Goal: Check status: Check status

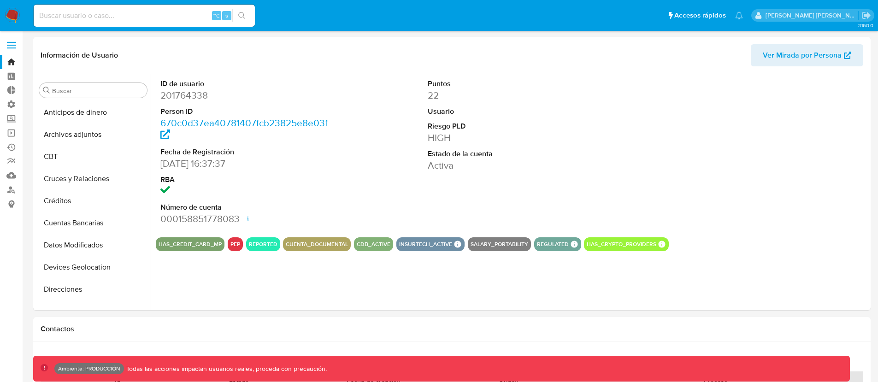
select select "10"
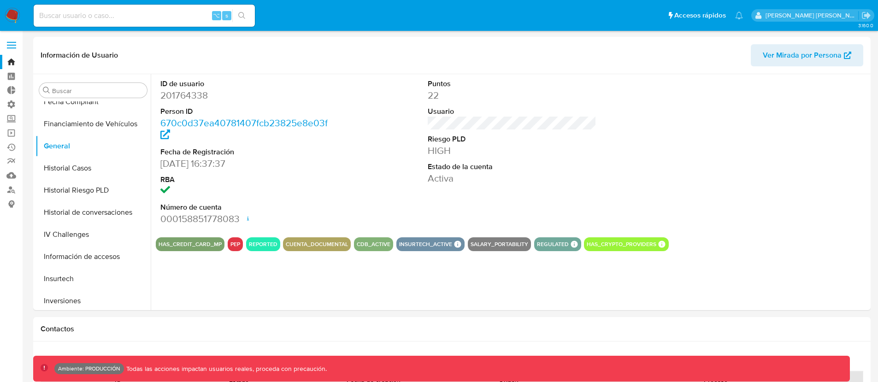
scroll to position [254, 0]
drag, startPoint x: 228, startPoint y: 244, endPoint x: 239, endPoint y: 246, distance: 11.6
click at [239, 246] on div "PEP" at bounding box center [235, 244] width 15 height 14
click at [236, 251] on div "ID de usuario 201764338 Person ID 670c0d37ea40781407fcb23825e8e03f Fecha de Reg…" at bounding box center [510, 192] width 718 height 236
drag, startPoint x: 230, startPoint y: 246, endPoint x: 239, endPoint y: 247, distance: 9.7
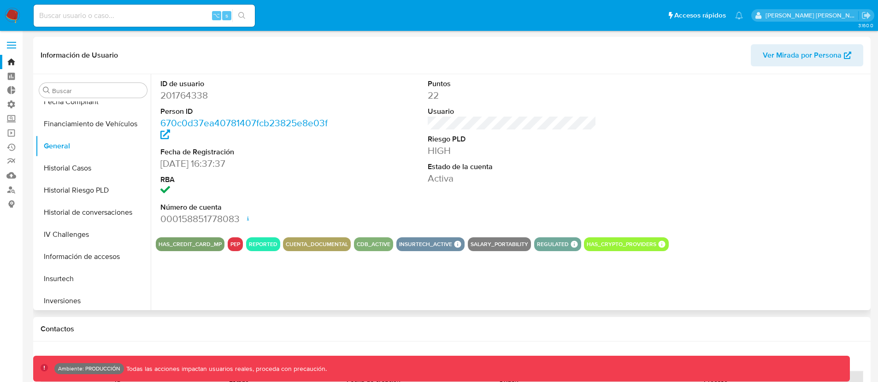
click at [239, 247] on div "PEP" at bounding box center [235, 244] width 15 height 14
click at [233, 246] on button "PEP" at bounding box center [235, 244] width 10 height 4
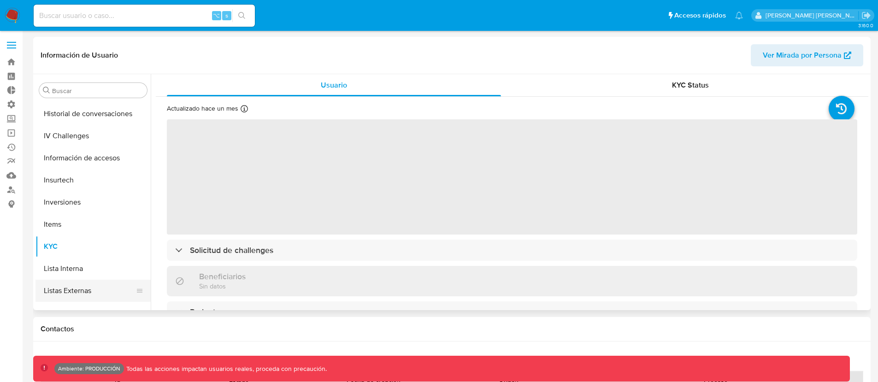
select select "10"
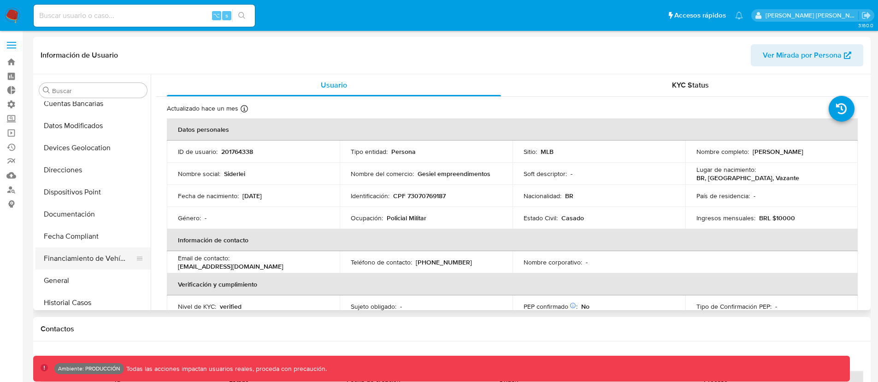
scroll to position [122, 0]
click at [62, 280] on button "General" at bounding box center [89, 278] width 108 height 22
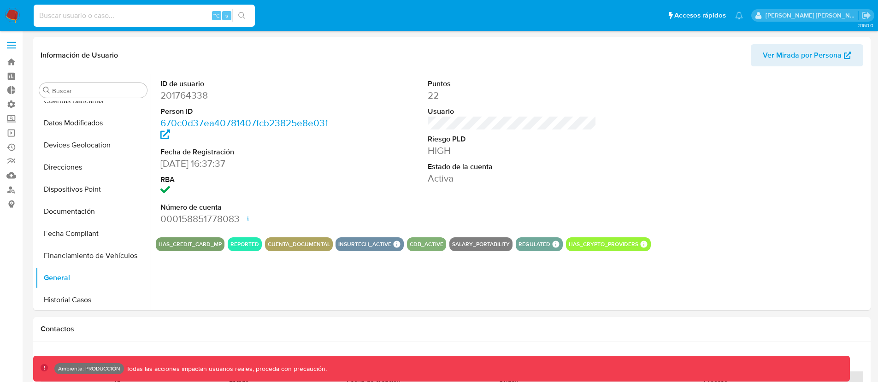
click at [127, 12] on input at bounding box center [144, 16] width 221 height 12
paste input "201764338"
click at [65, 14] on input "201764338" at bounding box center [144, 16] width 221 height 12
paste input "1900589576"
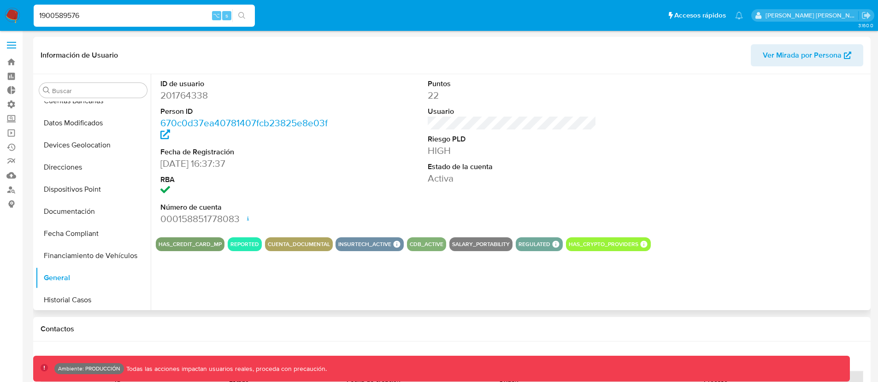
type input "1900589576"
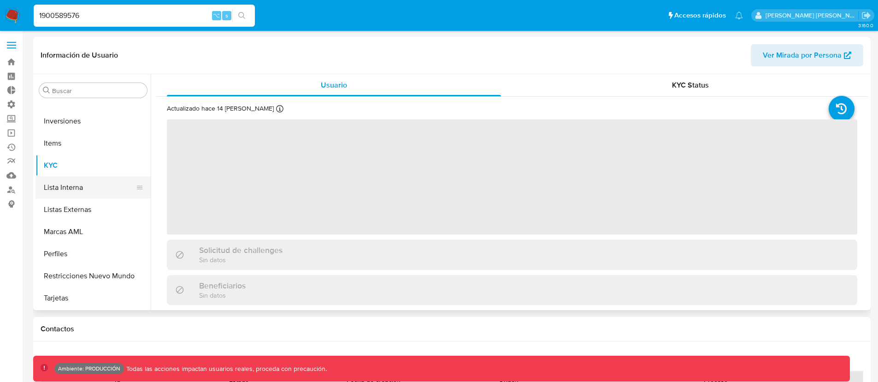
select select "10"
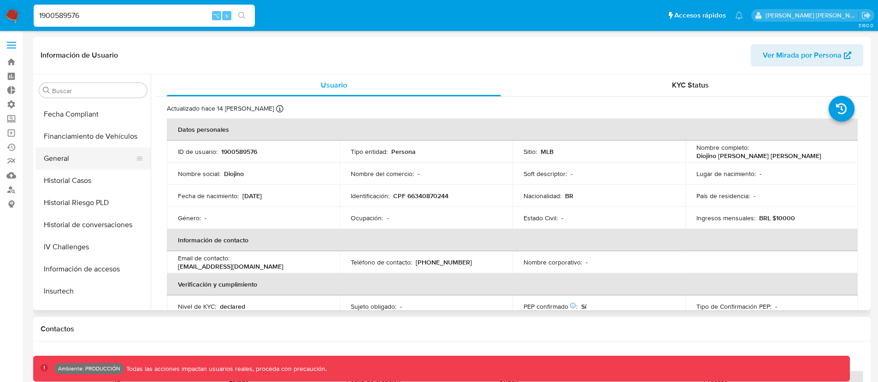
scroll to position [237, 0]
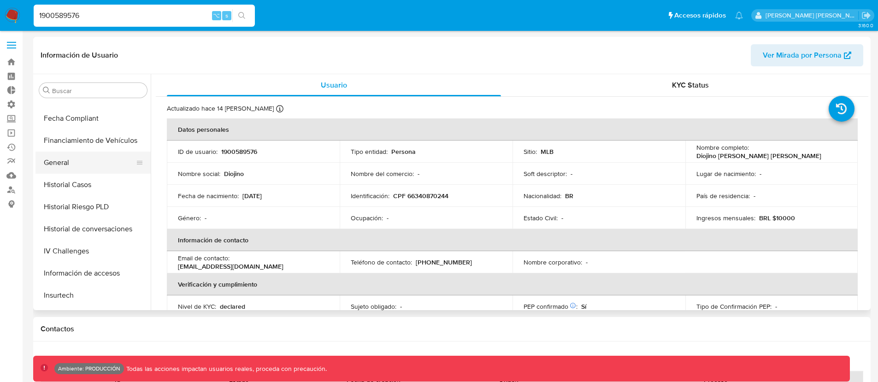
click at [65, 161] on button "General" at bounding box center [89, 163] width 108 height 22
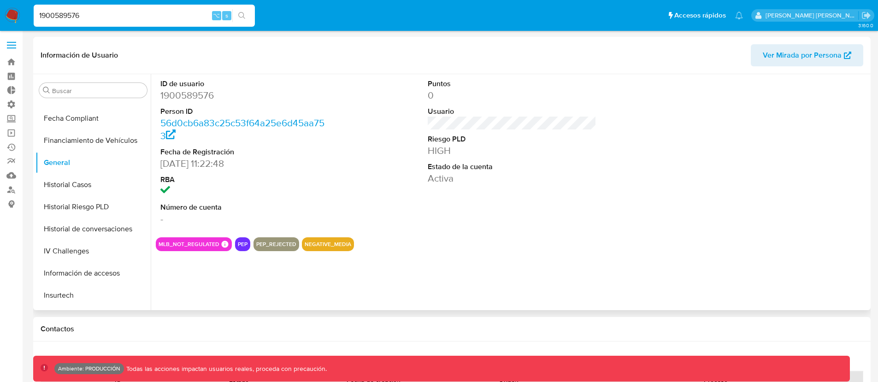
drag, startPoint x: 237, startPoint y: 245, endPoint x: 243, endPoint y: 246, distance: 6.1
click at [243, 246] on button "PEP" at bounding box center [243, 244] width 10 height 4
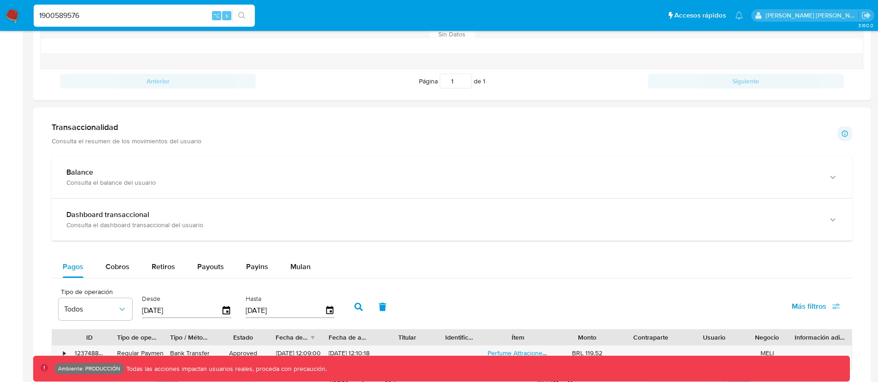
scroll to position [392, 0]
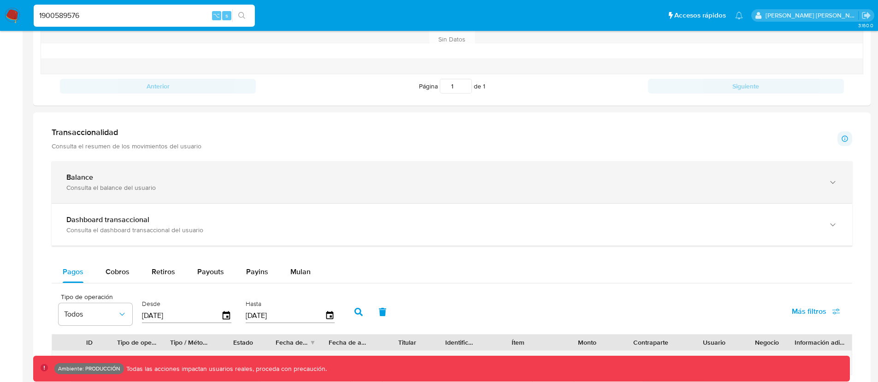
click at [142, 163] on div "Balance Consulta el balance del usuario" at bounding box center [452, 182] width 800 height 42
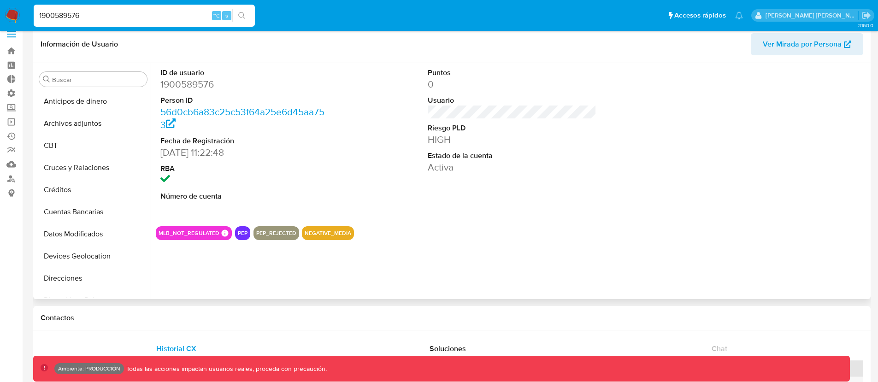
scroll to position [0, 0]
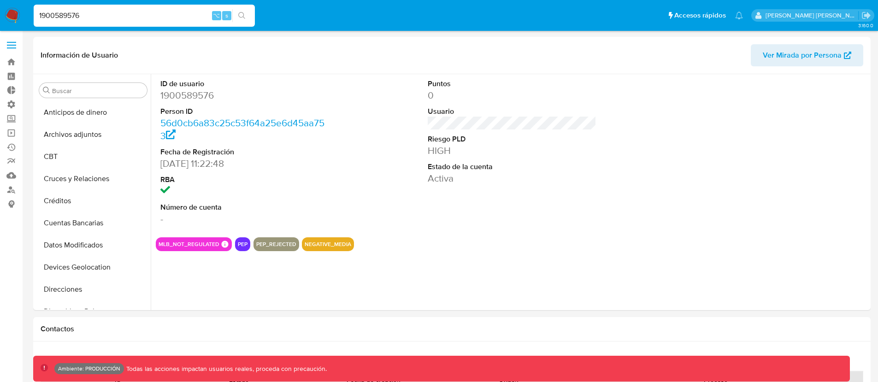
click at [72, 18] on input "1900589576" at bounding box center [144, 16] width 221 height 12
type input "77victordavid"
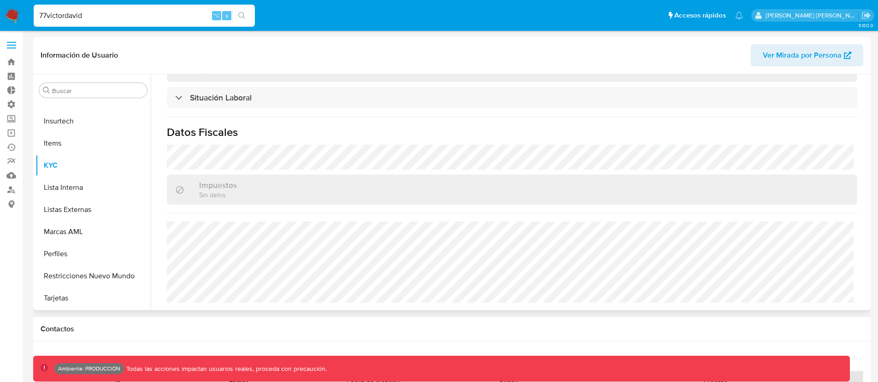
scroll to position [306, 0]
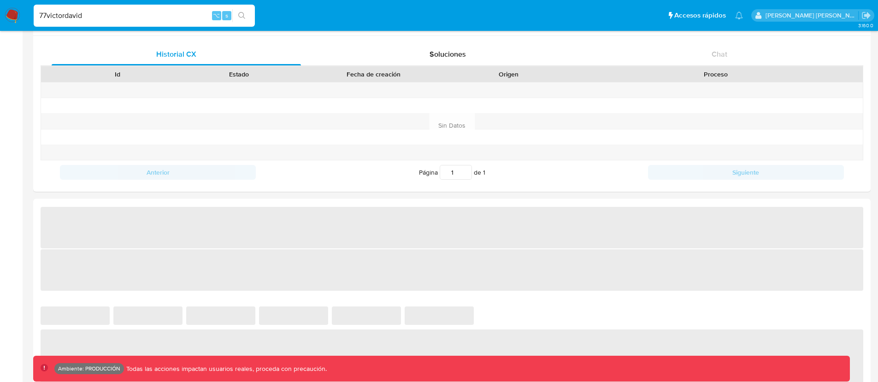
select select "10"
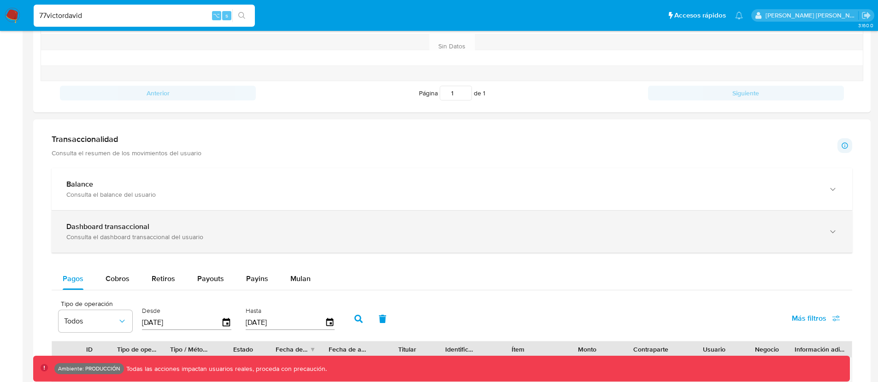
scroll to position [375, 0]
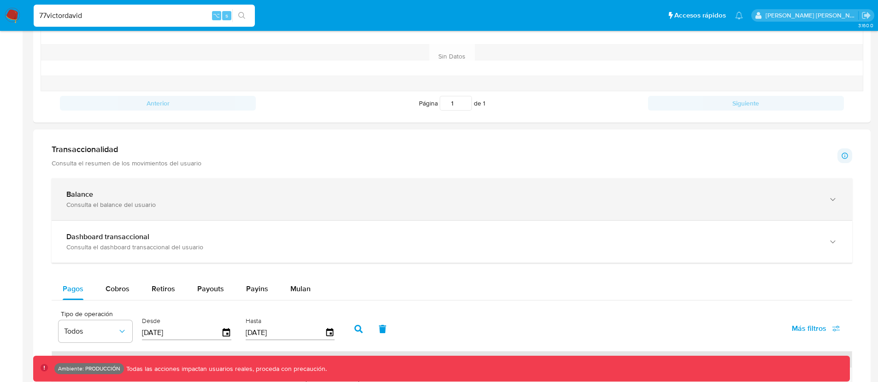
click at [148, 208] on div "Consulta el balance del usuario" at bounding box center [442, 204] width 753 height 8
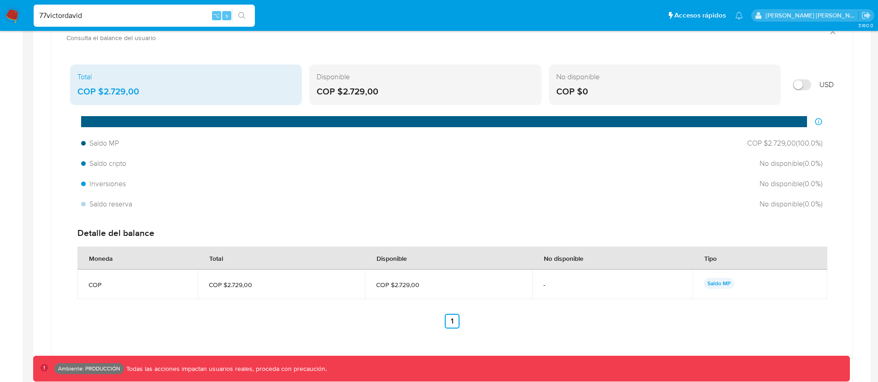
scroll to position [540, 0]
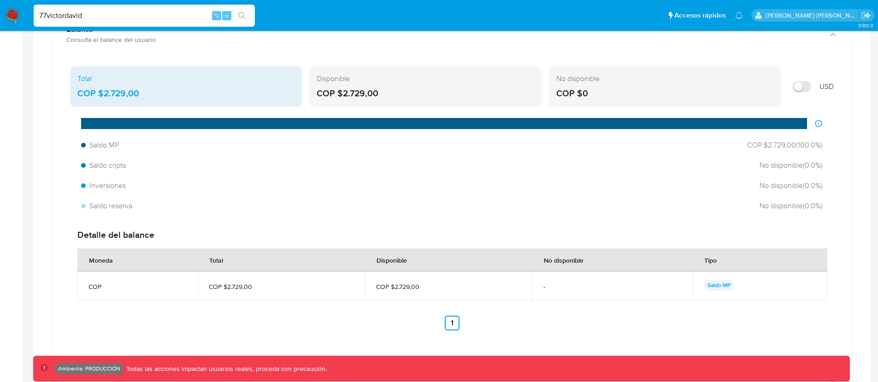
click at [807, 83] on input "Mostrar en USD" at bounding box center [802, 86] width 18 height 11
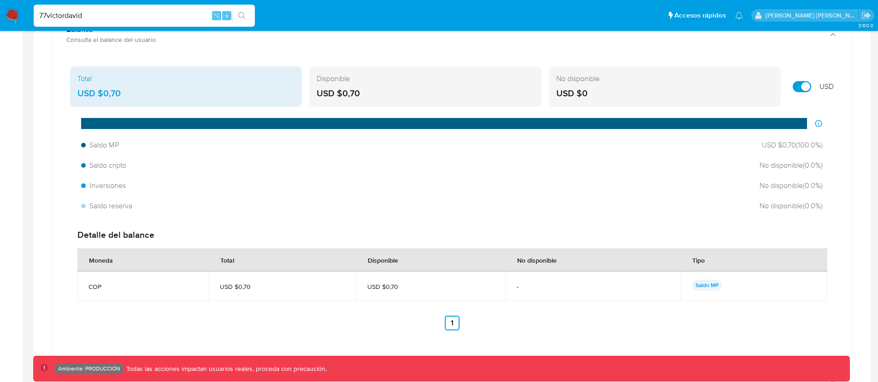
click at [807, 83] on input "Mostrar en USD" at bounding box center [802, 86] width 18 height 11
checkbox input "false"
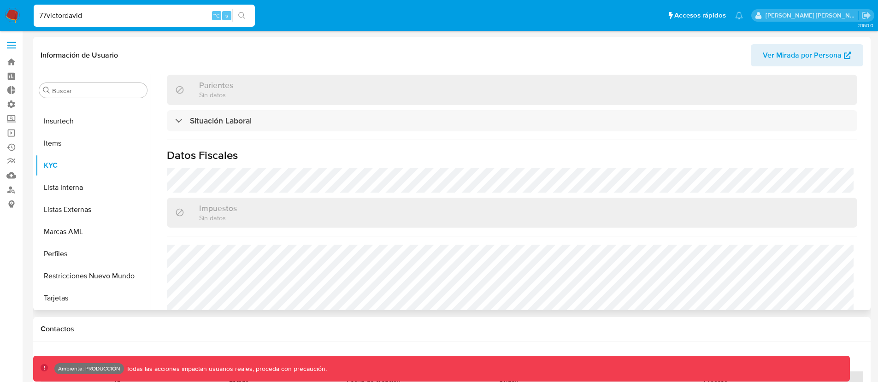
scroll to position [453, 0]
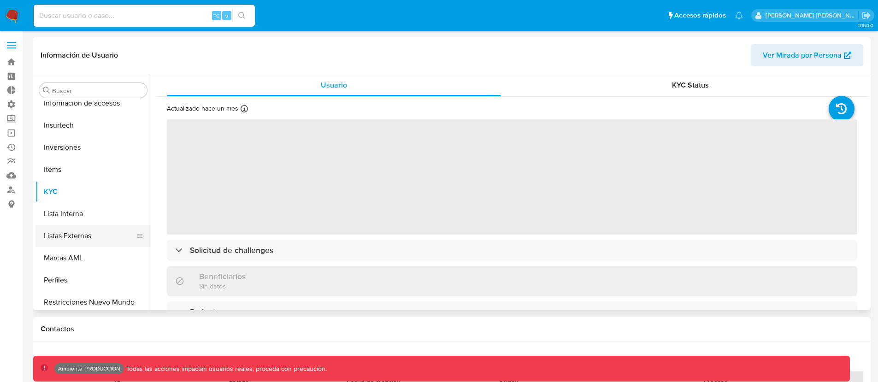
select select "10"
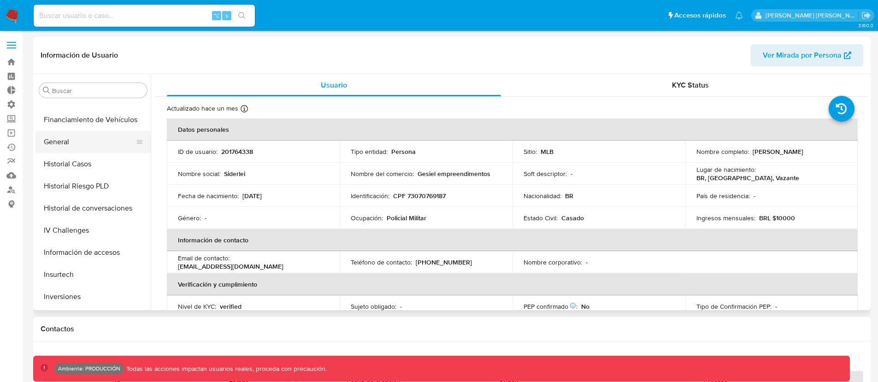
scroll to position [254, 0]
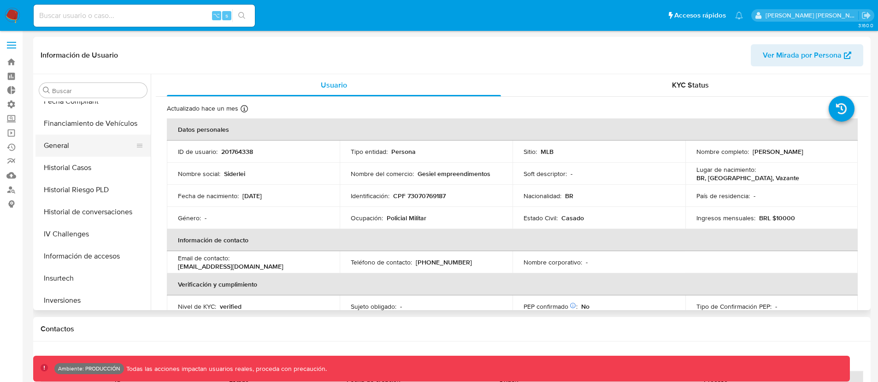
click at [74, 152] on button "General" at bounding box center [89, 146] width 108 height 22
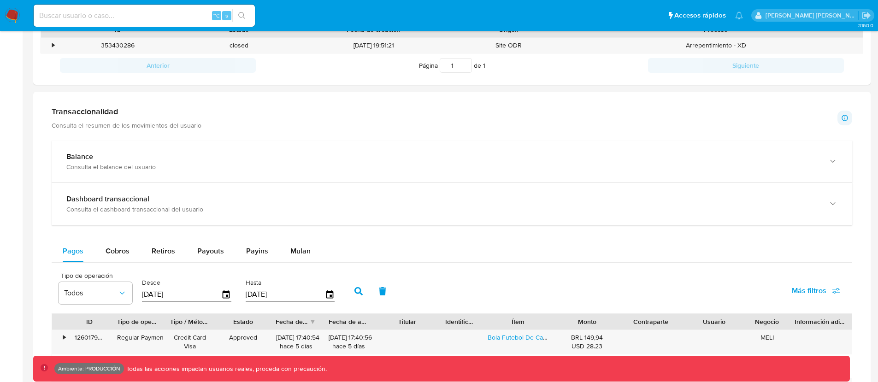
scroll to position [348, 0]
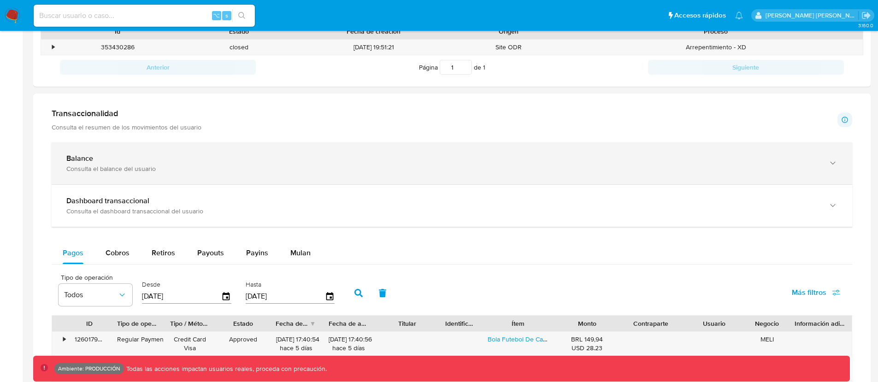
click at [112, 167] on div "Consulta el balance del usuario" at bounding box center [442, 169] width 753 height 8
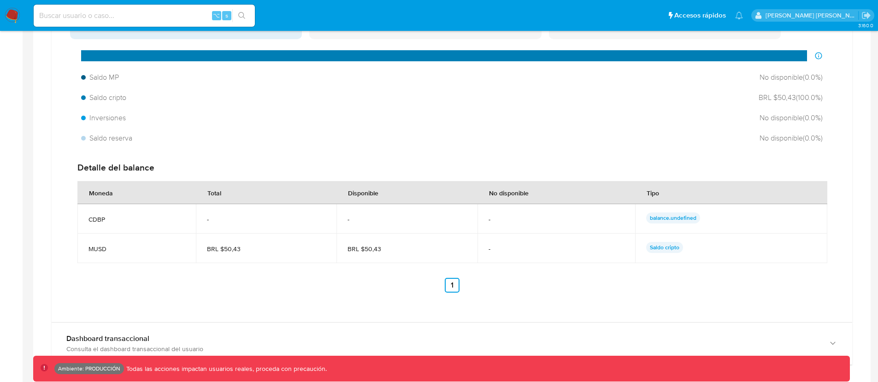
scroll to position [582, 0]
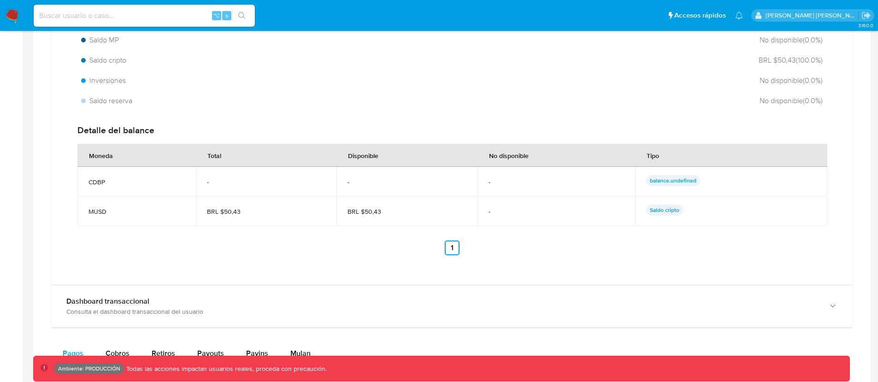
drag, startPoint x: 225, startPoint y: 210, endPoint x: 365, endPoint y: 208, distance: 140.1
click at [263, 210] on span "BRL $50,43" at bounding box center [266, 211] width 118 height 8
click at [392, 207] on span "BRL $50,43" at bounding box center [406, 211] width 118 height 8
drag, startPoint x: 390, startPoint y: 213, endPoint x: 312, endPoint y: 213, distance: 78.8
click at [318, 213] on tr "MUSD BRL $50,43 BRL $50,43 - Saldo cripto" at bounding box center [452, 210] width 750 height 29
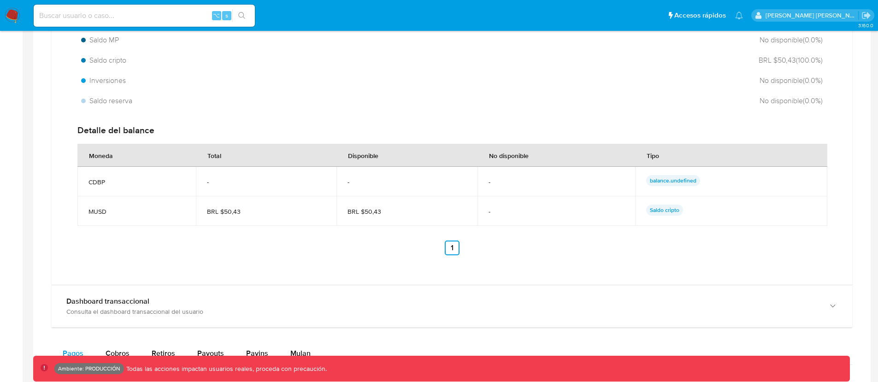
drag, startPoint x: 254, startPoint y: 212, endPoint x: 170, endPoint y: 210, distance: 84.8
click at [170, 210] on tr "MUSD BRL $50,43 BRL $50,43 - Saldo cripto" at bounding box center [452, 210] width 750 height 29
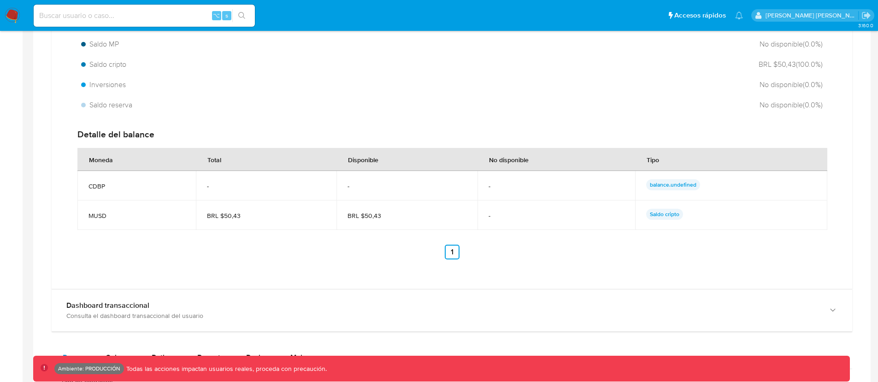
scroll to position [576, 0]
